Goal: Transaction & Acquisition: Purchase product/service

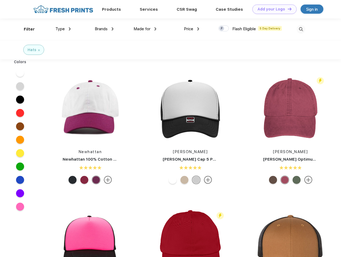
click at [273, 9] on link "Add your Logo Design Tool" at bounding box center [275, 9] width 44 height 9
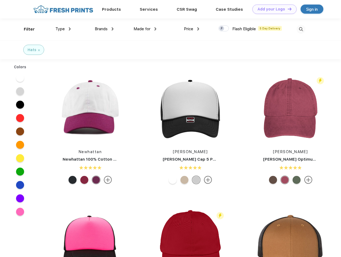
click at [0, 0] on div "Design Tool" at bounding box center [0, 0] width 0 height 0
click at [287, 9] on link "Add your Logo Design Tool" at bounding box center [275, 9] width 44 height 9
click at [26, 29] on div "Filter" at bounding box center [29, 29] width 11 height 6
click at [63, 29] on span "Type" at bounding box center [59, 29] width 9 height 5
click at [104, 29] on span "Brands" at bounding box center [101, 29] width 13 height 5
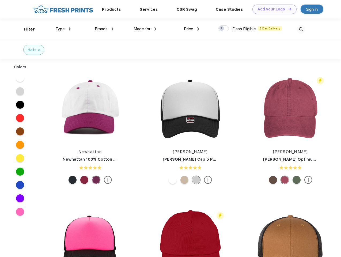
click at [145, 29] on span "Made for" at bounding box center [142, 29] width 17 height 5
click at [192, 29] on span "Price" at bounding box center [188, 29] width 9 height 5
click at [224, 29] on div at bounding box center [224, 28] width 10 height 6
click at [222, 29] on input "checkbox" at bounding box center [220, 26] width 3 height 3
click at [301, 29] on img at bounding box center [301, 29] width 9 height 9
